Goal: Find specific page/section: Find specific page/section

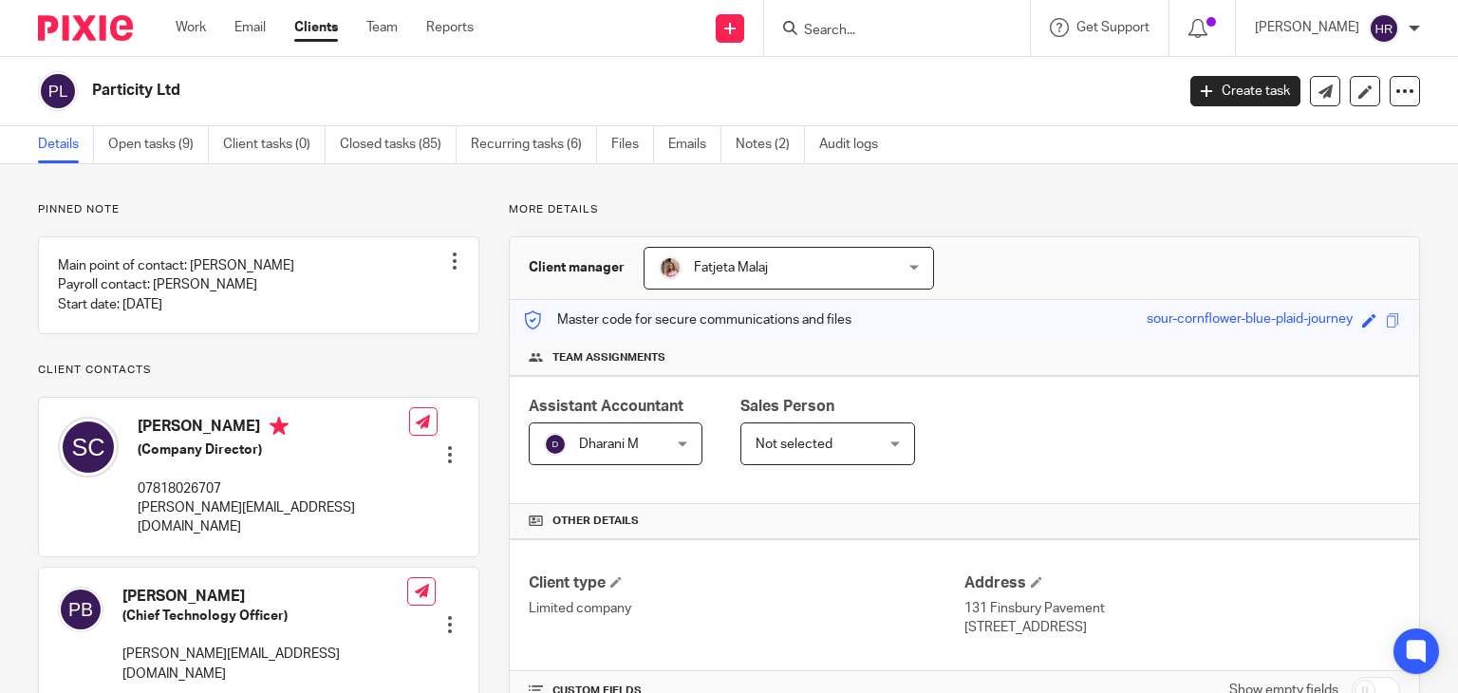
scroll to position [440, 0]
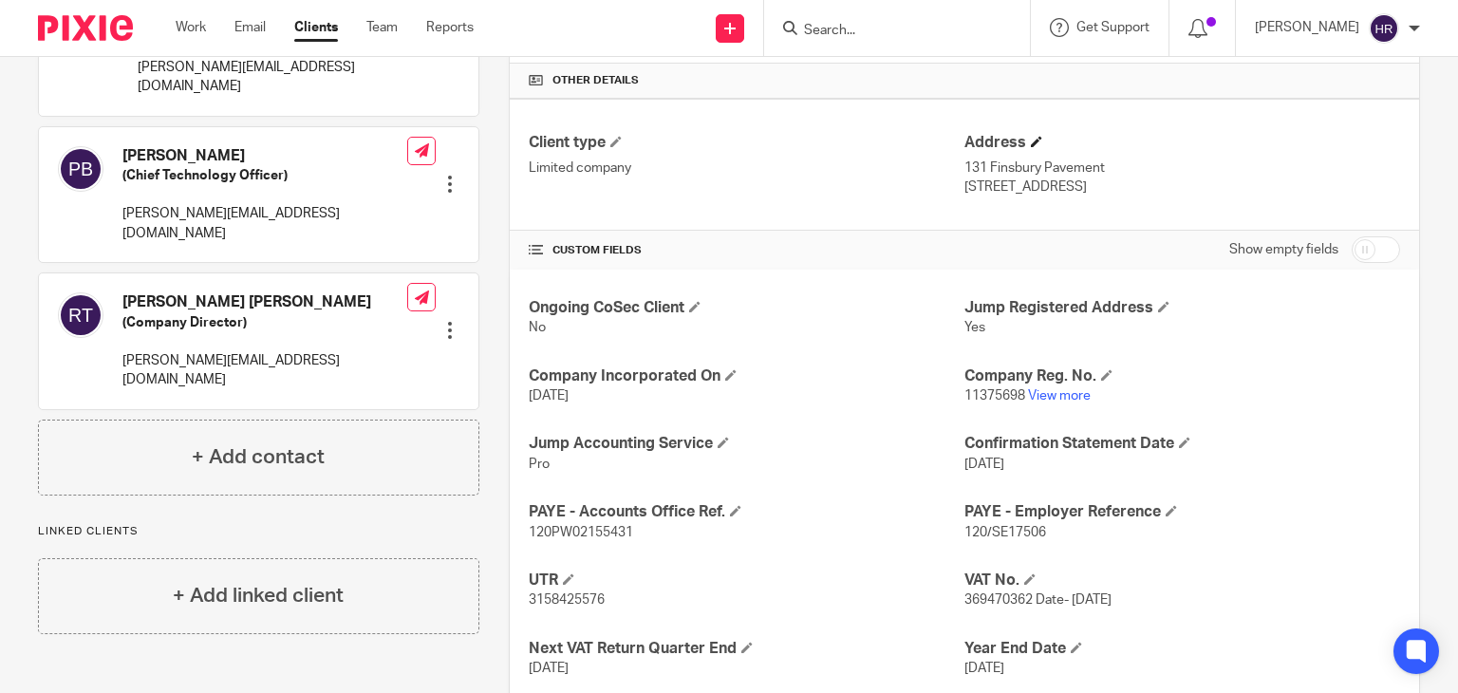
click at [1171, 133] on h4 "Address" at bounding box center [1183, 143] width 436 height 20
click at [820, 31] on input "Search" at bounding box center [887, 31] width 171 height 17
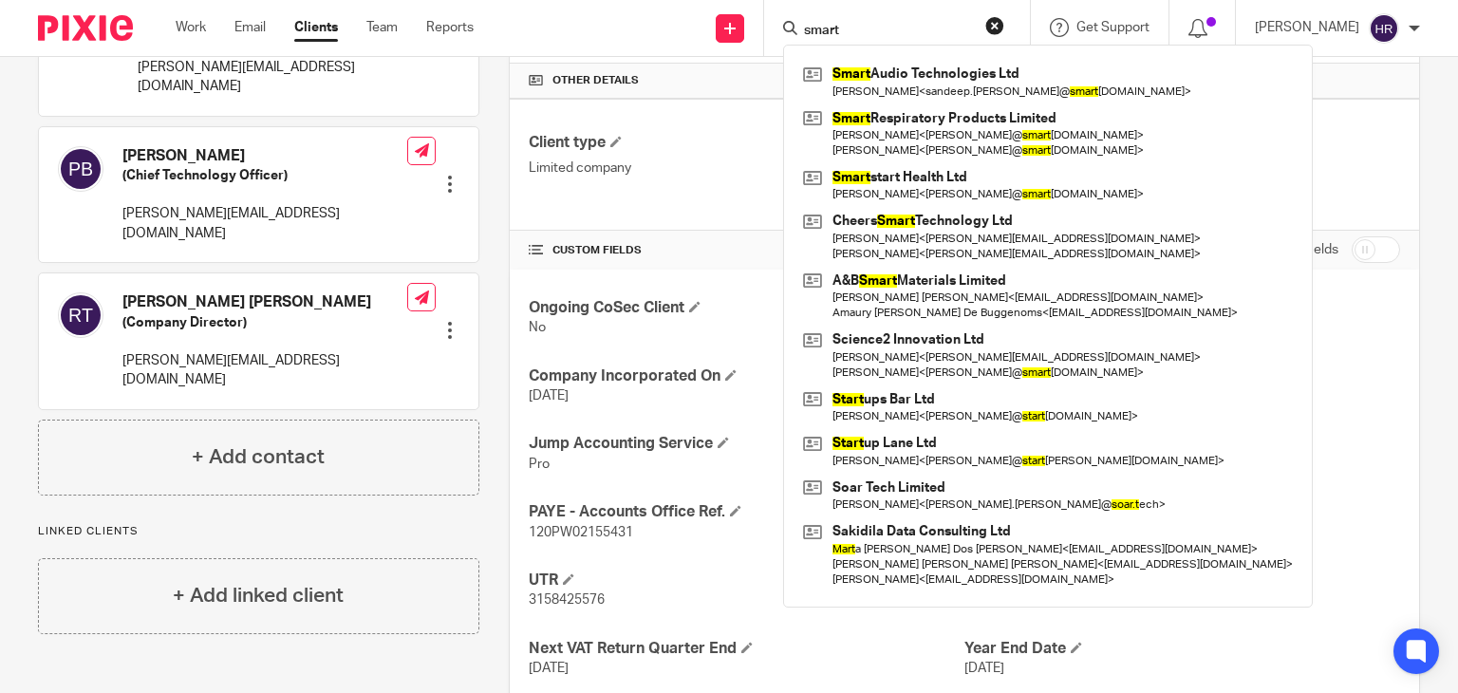
type input "smart"
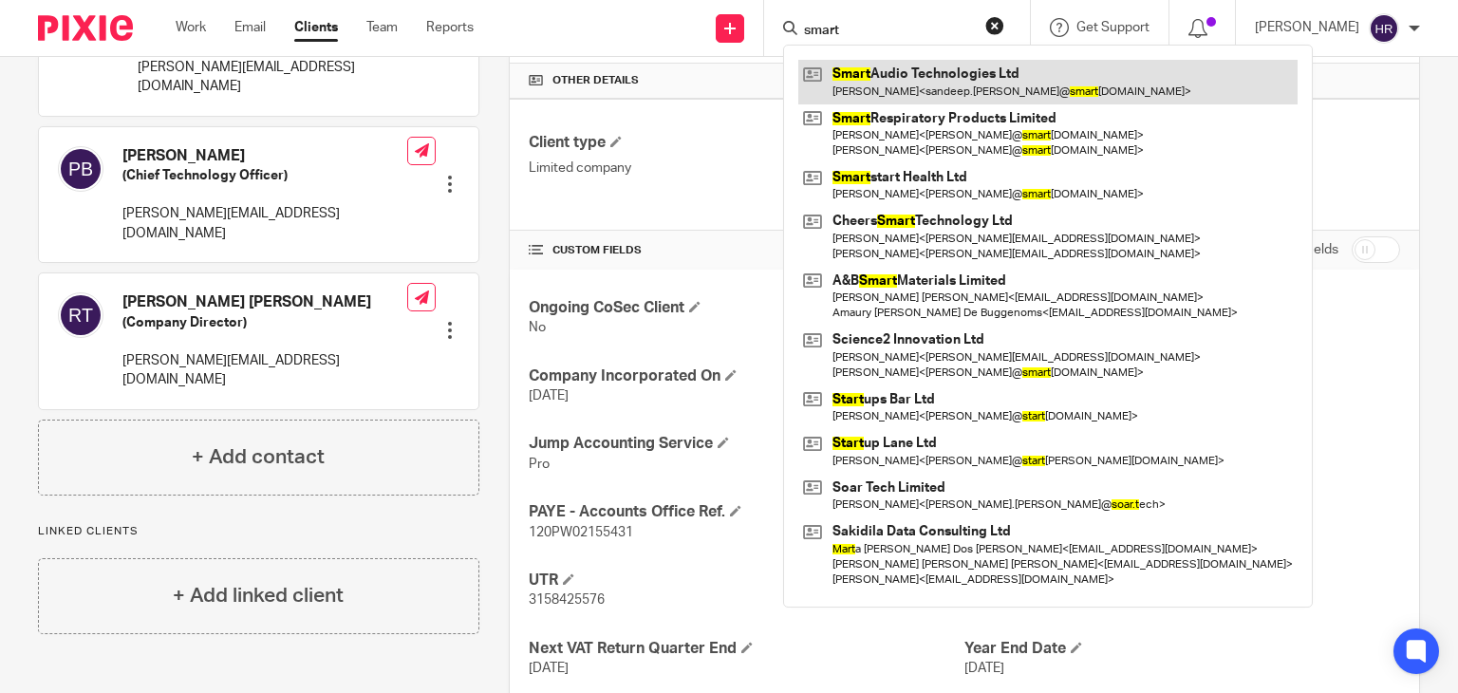
click at [880, 84] on link at bounding box center [1047, 82] width 499 height 44
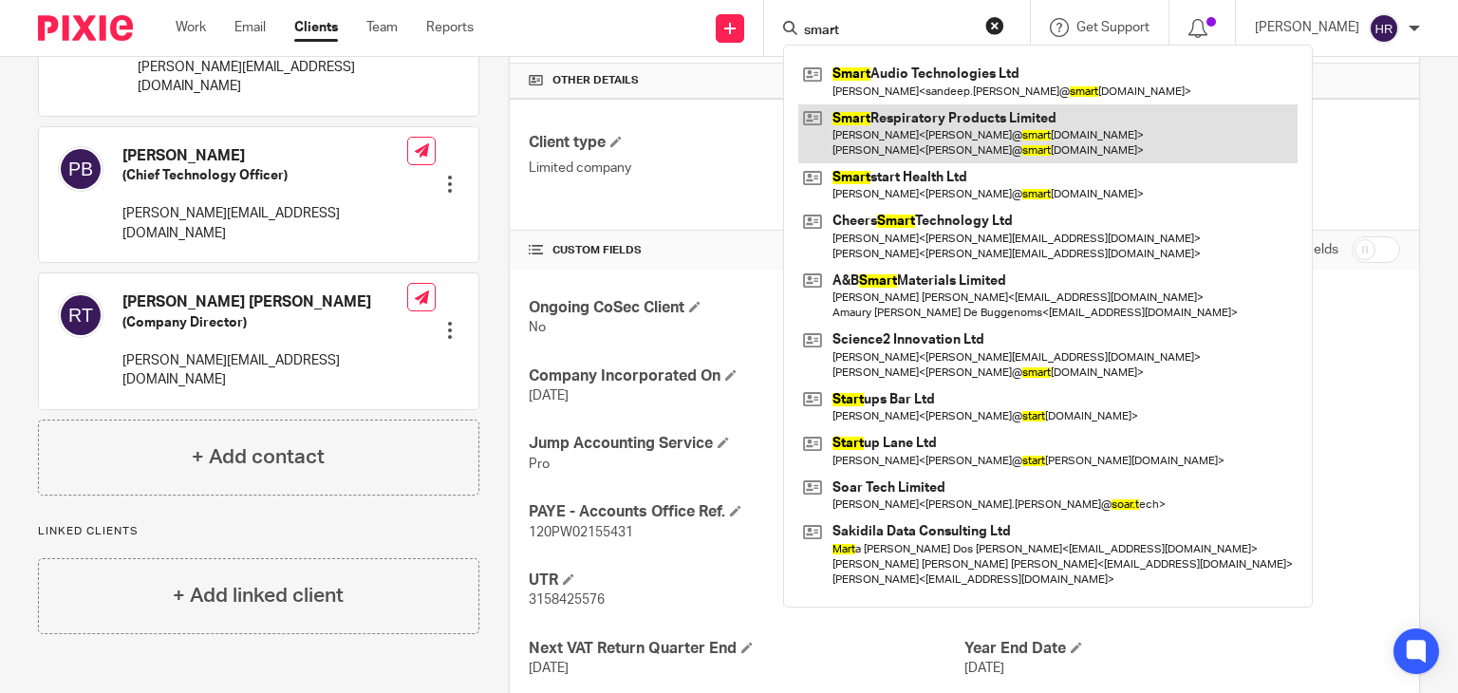
click at [889, 110] on link at bounding box center [1047, 133] width 499 height 59
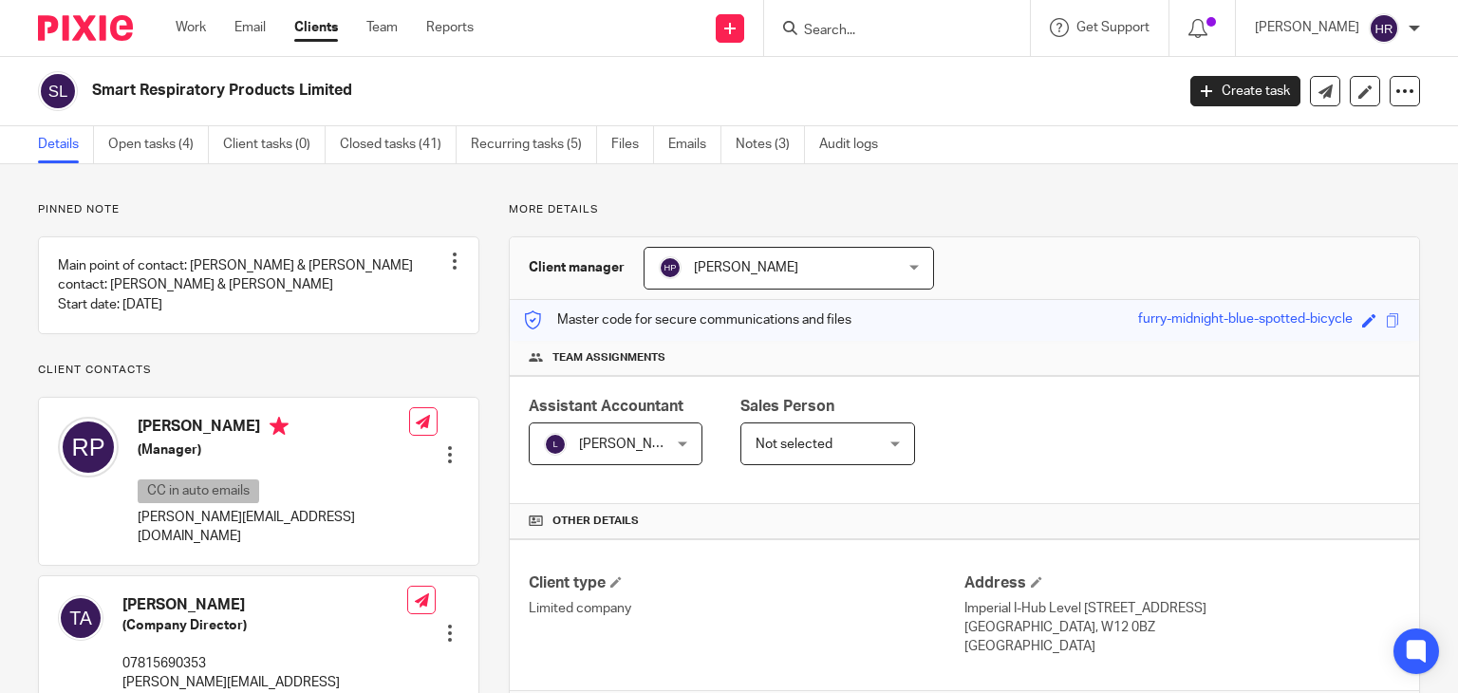
click at [823, 28] on input "Search" at bounding box center [887, 31] width 171 height 17
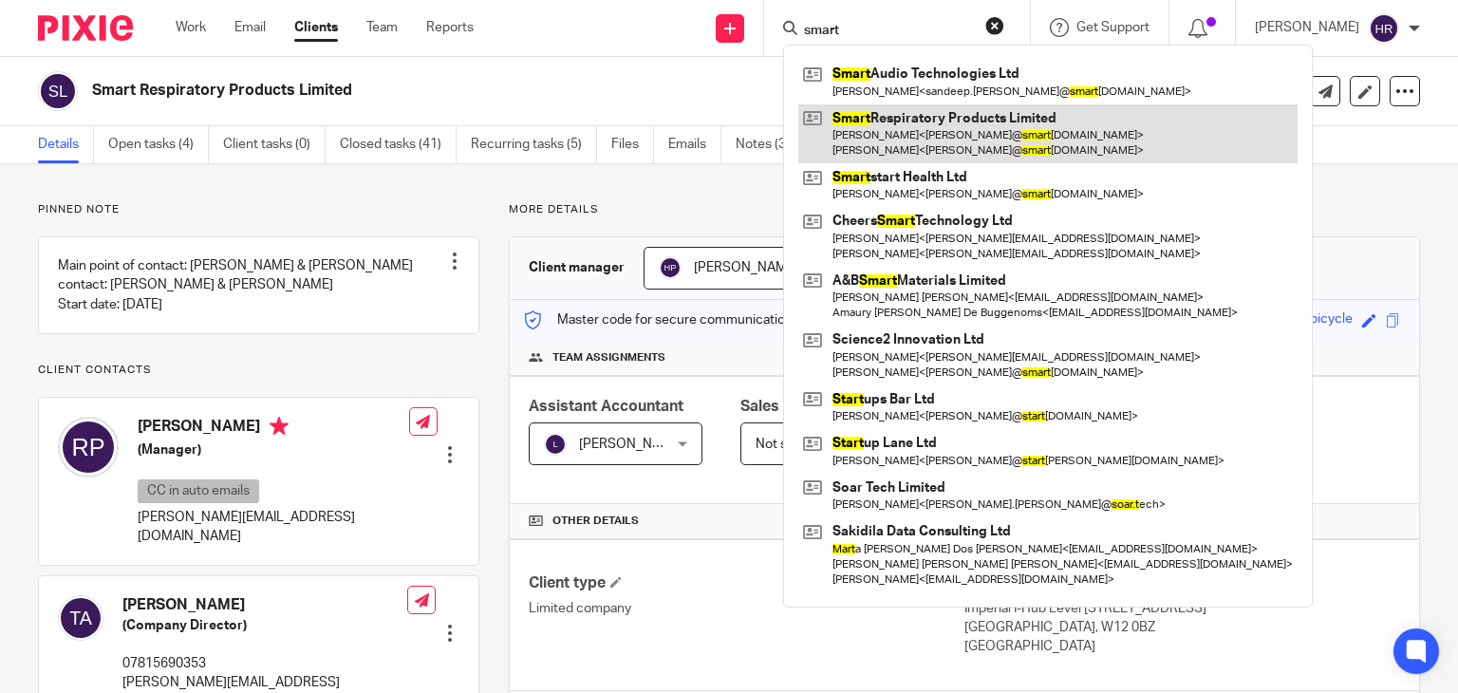
type input "smart"
click at [849, 121] on link at bounding box center [1047, 133] width 499 height 59
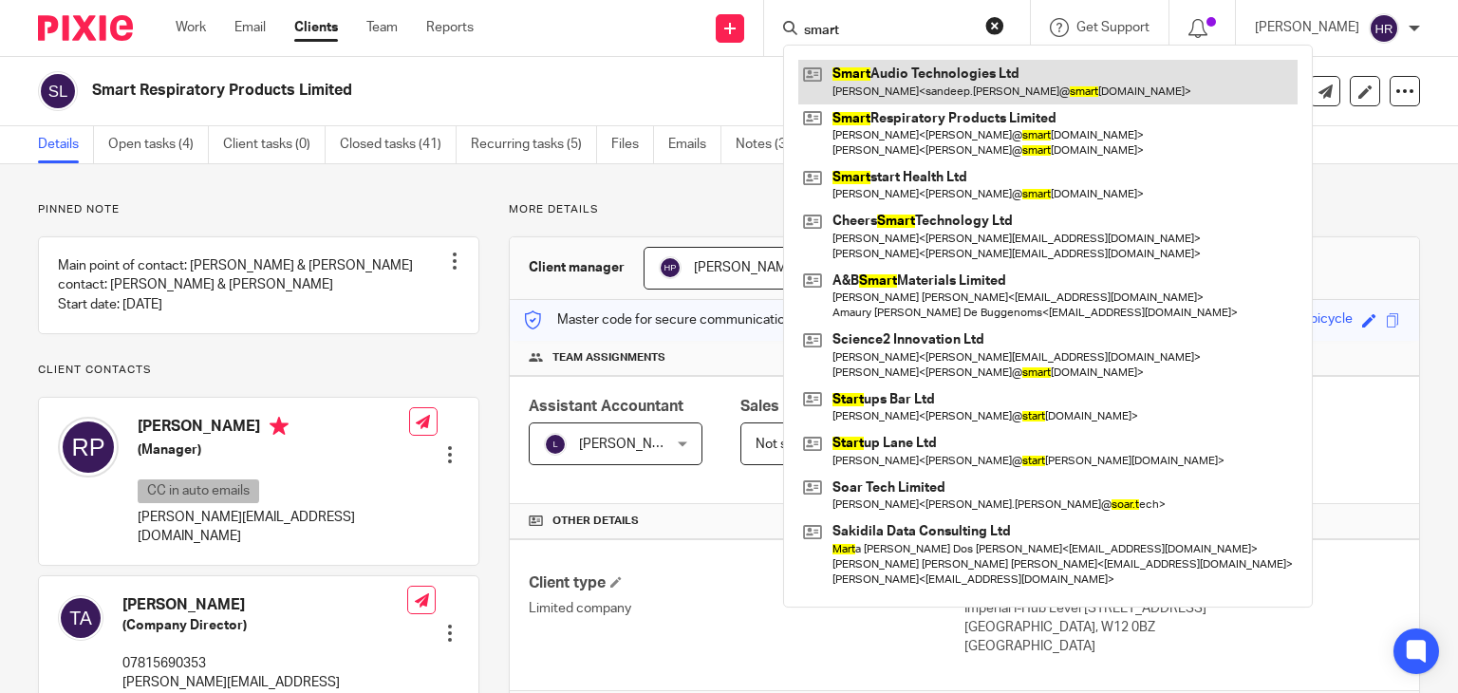
click at [853, 68] on link at bounding box center [1047, 82] width 499 height 44
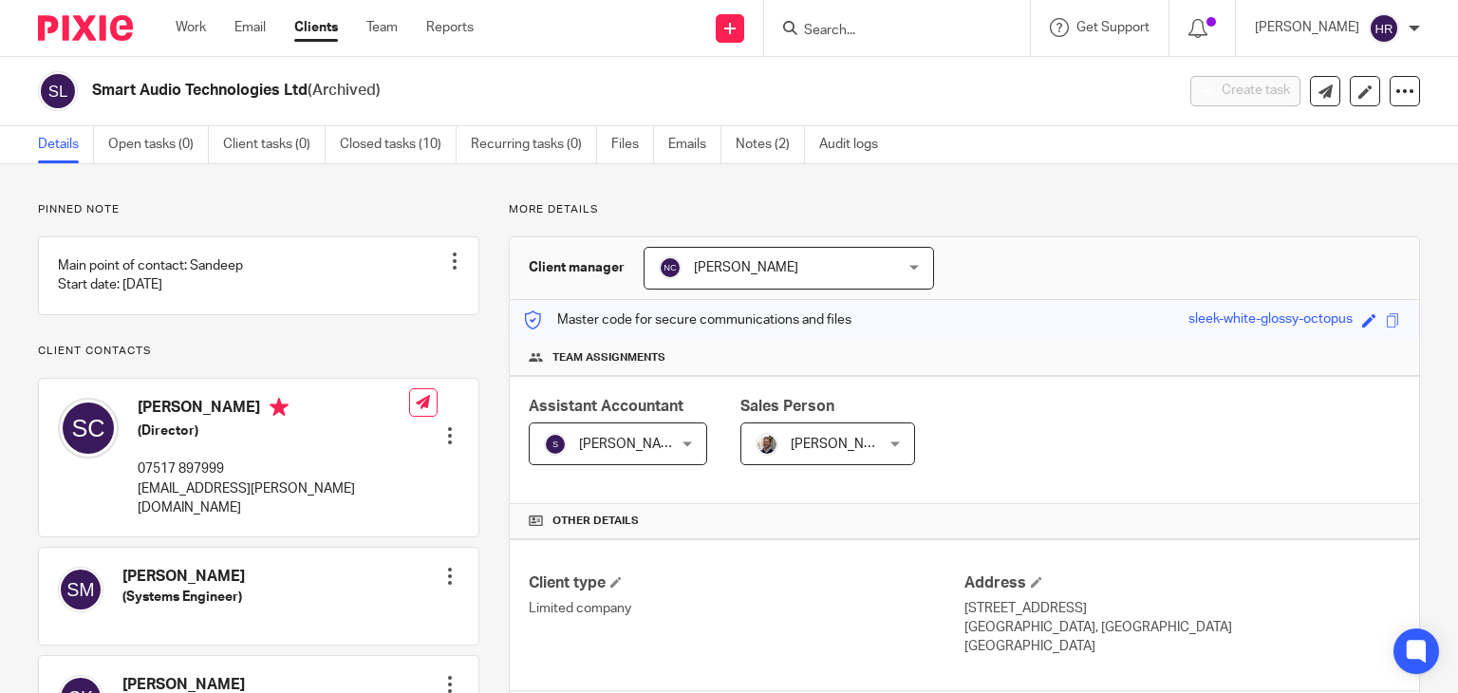
click at [842, 38] on input "Search" at bounding box center [887, 31] width 171 height 17
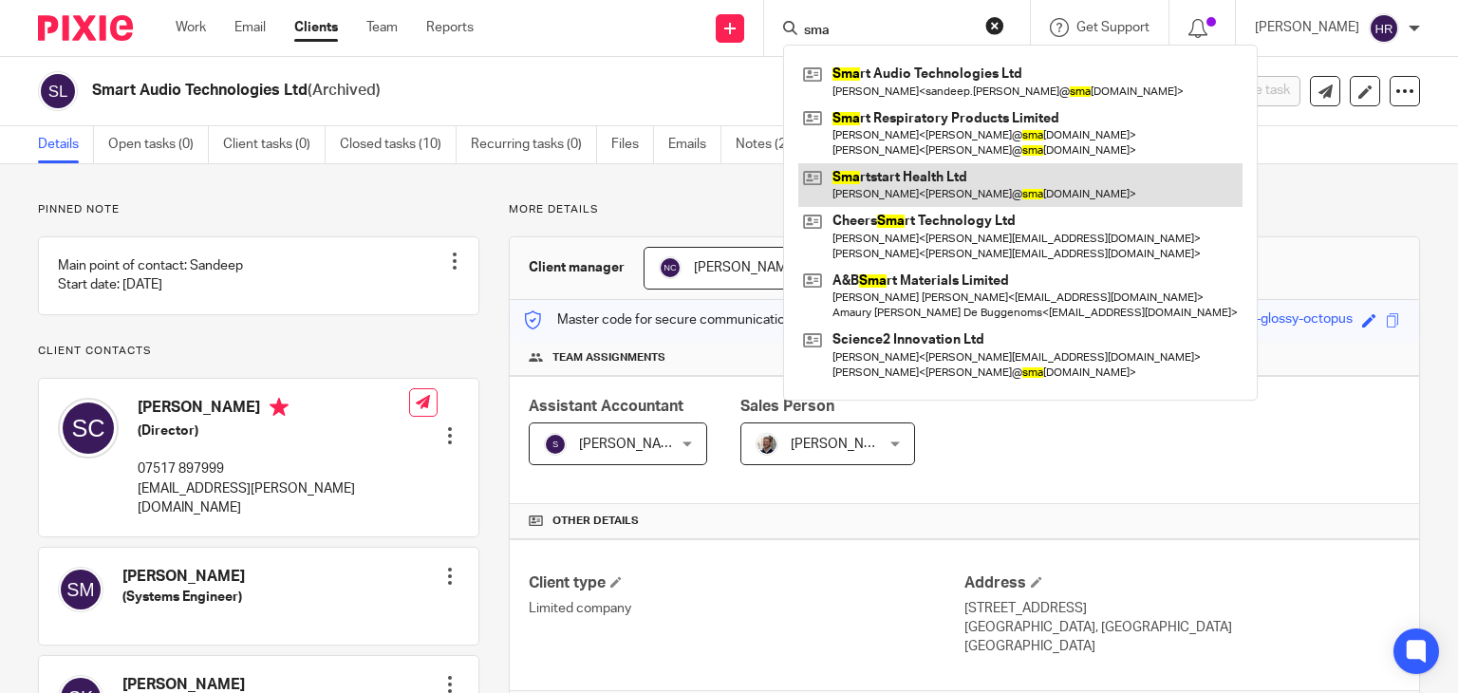
type input "sma"
click at [869, 177] on link at bounding box center [1020, 185] width 444 height 44
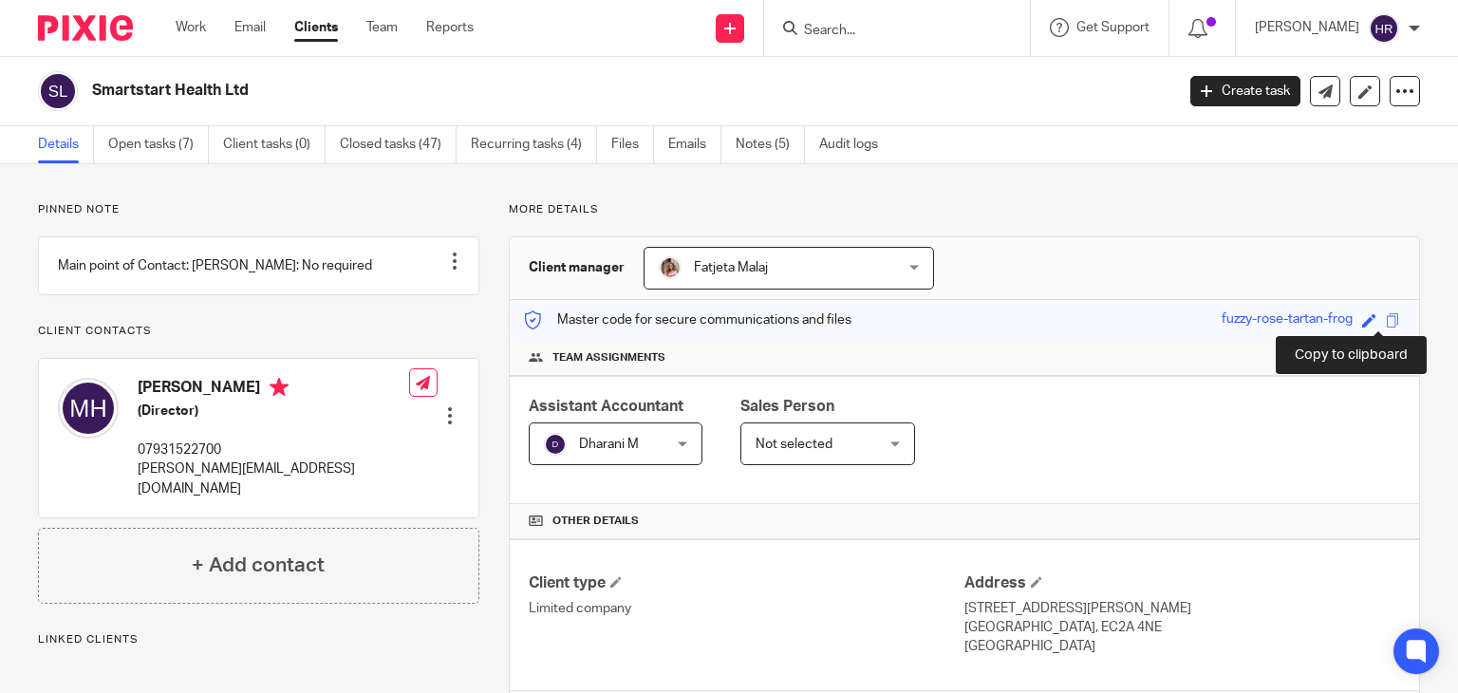
click at [1386, 319] on span at bounding box center [1393, 320] width 14 height 14
click at [1386, 317] on span at bounding box center [1393, 320] width 14 height 14
click at [815, 29] on input "Search" at bounding box center [887, 31] width 171 height 17
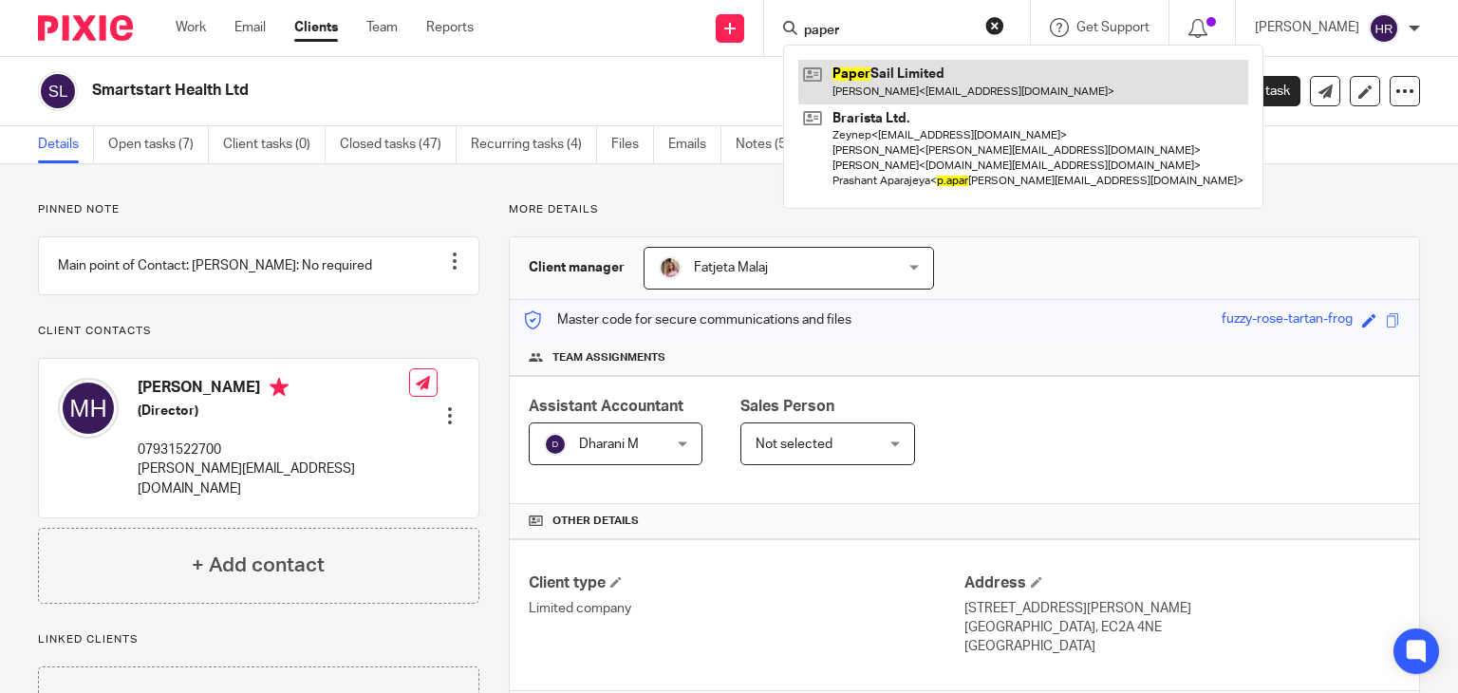
type input "paper"
click at [870, 77] on link at bounding box center [1023, 82] width 450 height 44
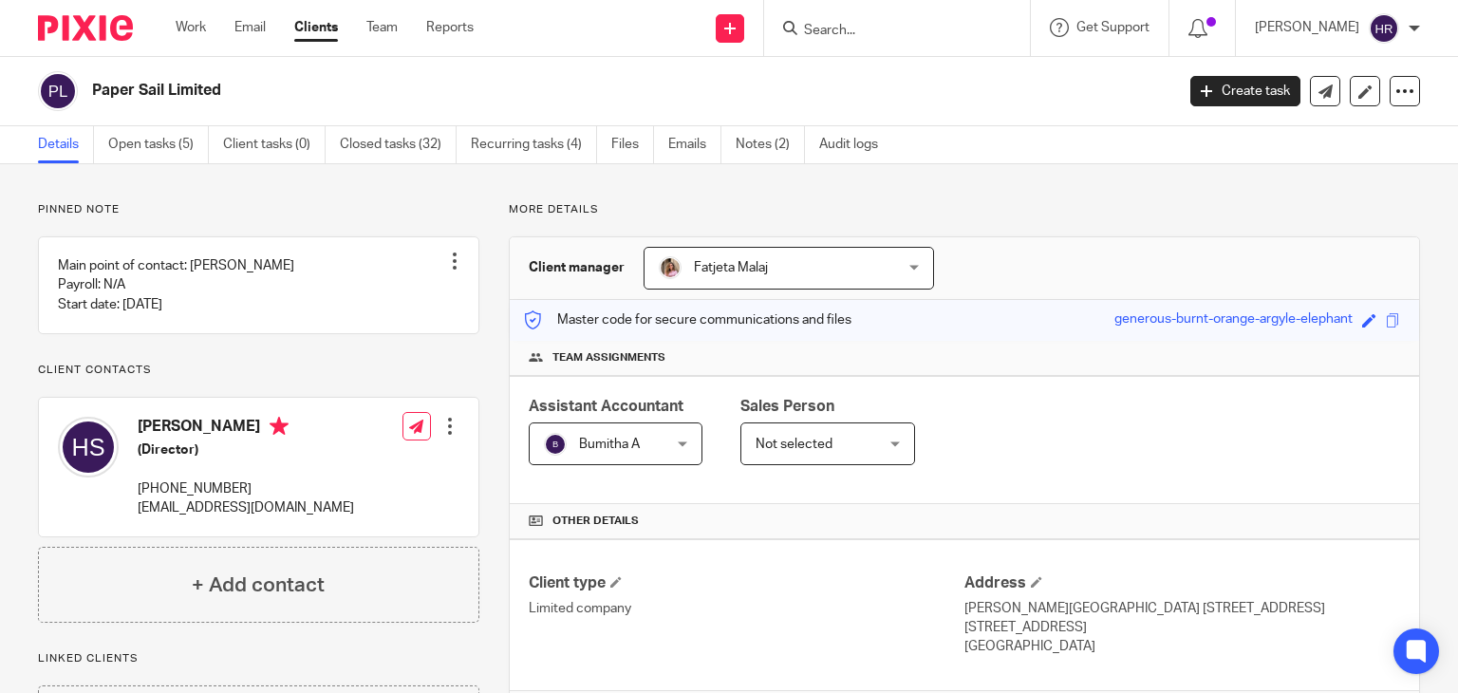
scroll to position [573, 0]
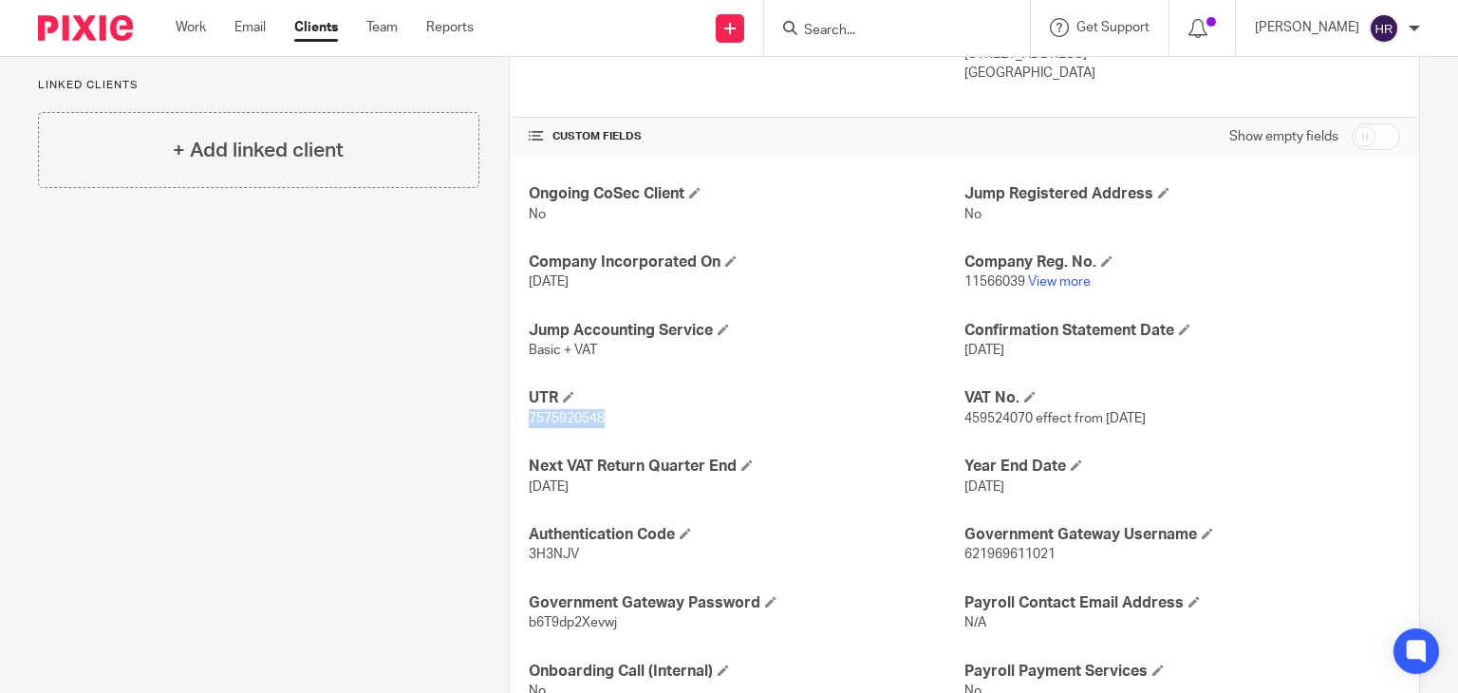
drag, startPoint x: 517, startPoint y: 415, endPoint x: 607, endPoint y: 432, distance: 90.9
click at [607, 432] on div "Ongoing CoSec Client No Jump Registered Address No Company Incorporated On [DAT…" at bounding box center [964, 442] width 909 height 573
copy span "7575920548"
